Goal: Information Seeking & Learning: Learn about a topic

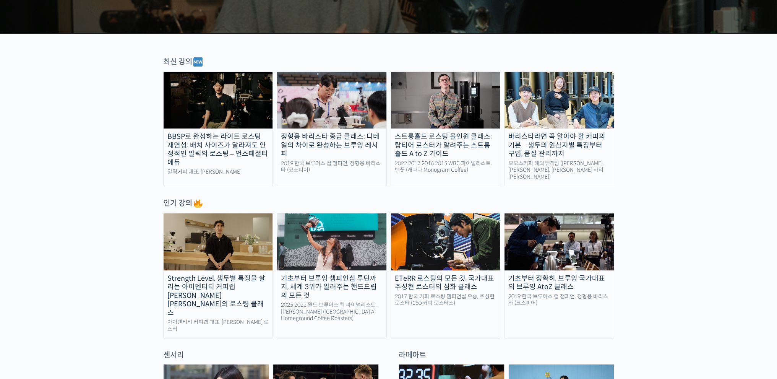
scroll to position [229, 0]
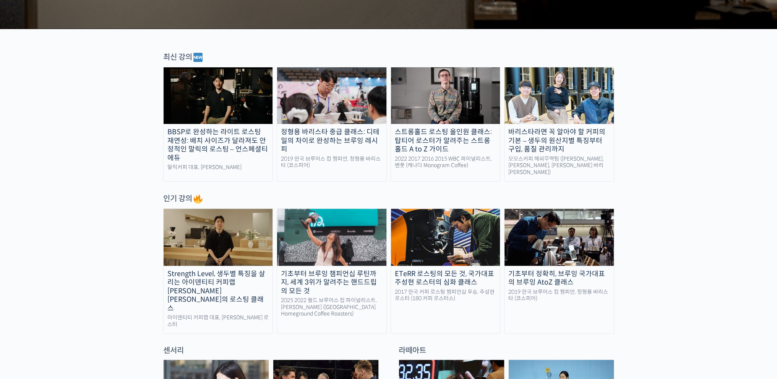
click at [338, 280] on div "기초부터 브루잉 챔피언십 루틴까지, 세계 3위가 알려주는 핸드드립의 모든 것" at bounding box center [331, 283] width 109 height 26
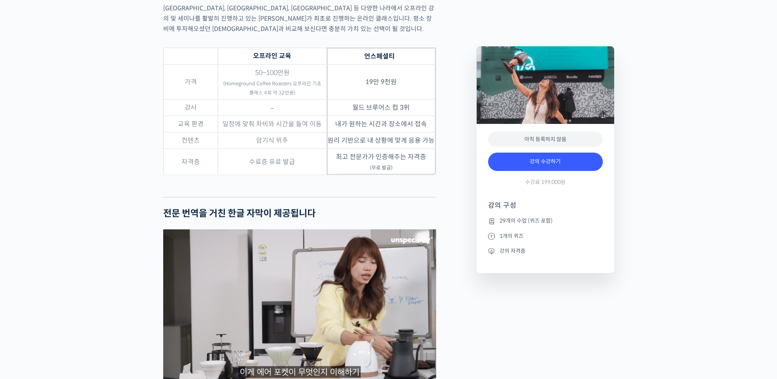
scroll to position [2524, 0]
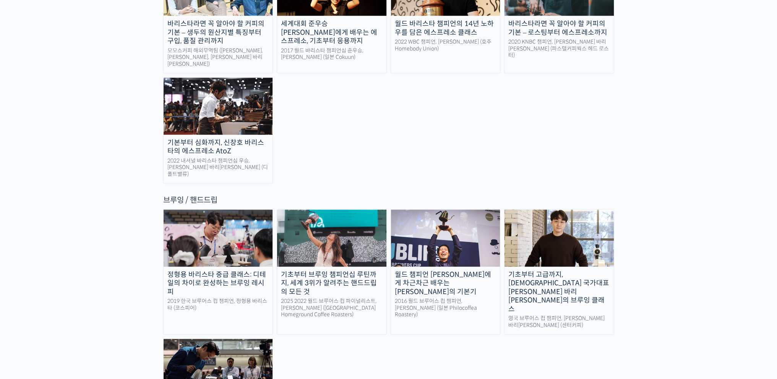
scroll to position [1147, 0]
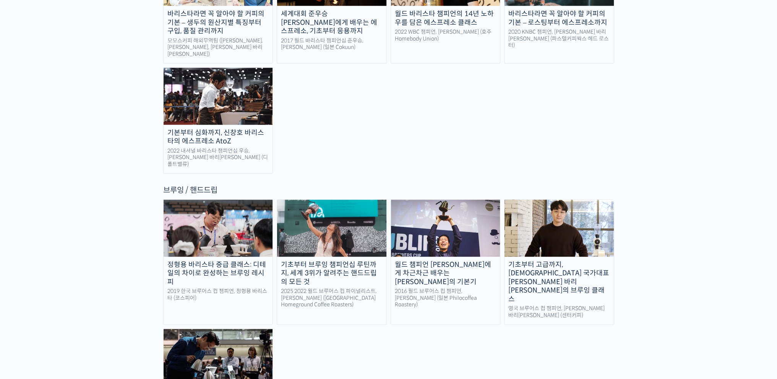
click at [441, 260] on div "월드 챔피언 [PERSON_NAME]에게 차근차근 배우는 [PERSON_NAME]의 기본기" at bounding box center [445, 273] width 109 height 26
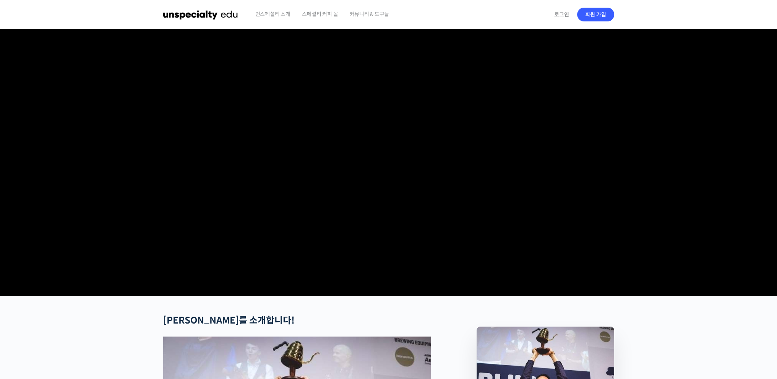
click at [384, 195] on video at bounding box center [388, 161] width 451 height 264
drag, startPoint x: 151, startPoint y: 310, endPoint x: 149, endPoint y: 53, distance: 256.6
click at [382, 184] on video at bounding box center [388, 161] width 451 height 264
